Goal: Navigation & Orientation: Go to known website

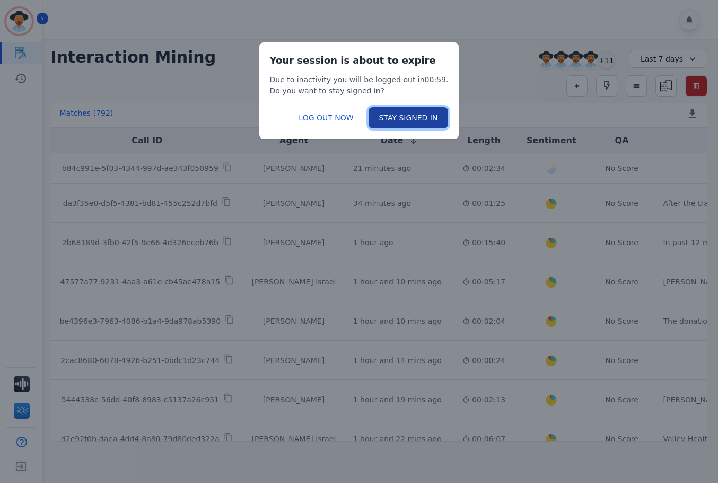
click at [389, 120] on button "STAY SIGNED IN" at bounding box center [409, 117] width 80 height 21
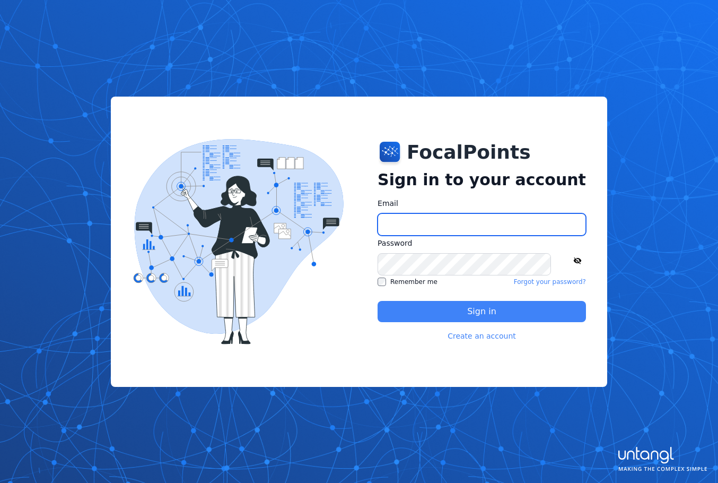
type input "**********"
click at [531, 306] on button "Sign in" at bounding box center [482, 311] width 208 height 21
